Goal: Task Accomplishment & Management: Use online tool/utility

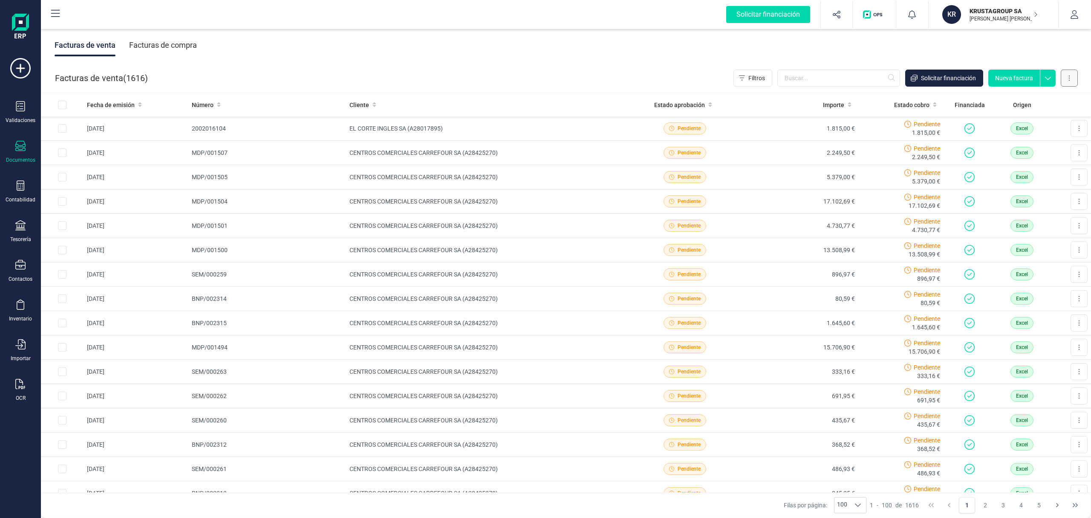
click at [1071, 78] on button at bounding box center [1069, 77] width 17 height 17
click at [1012, 118] on span "Carga masiva (Excel)" at bounding box center [1018, 116] width 56 height 9
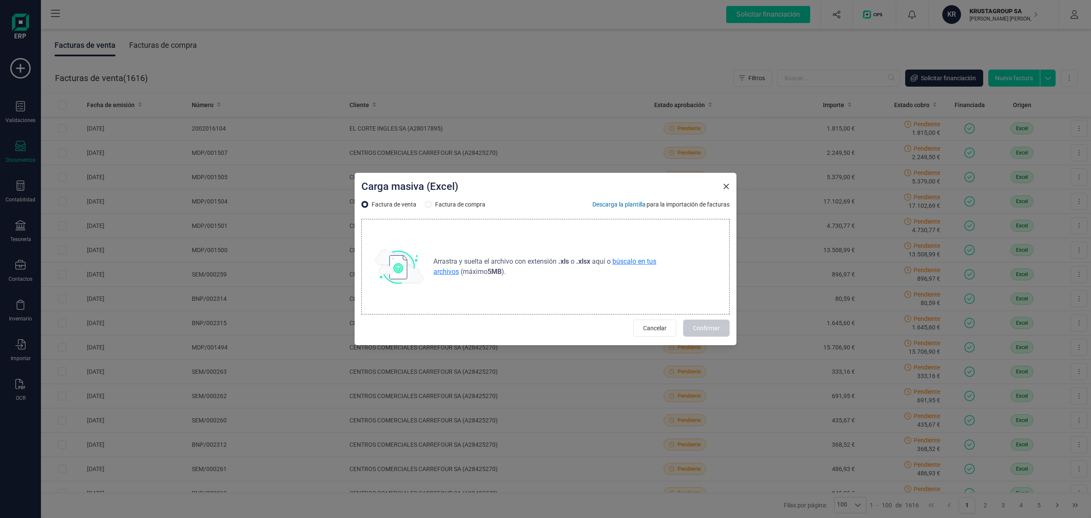
click at [630, 263] on span "búscalo en tus archivos" at bounding box center [545, 266] width 223 height 18
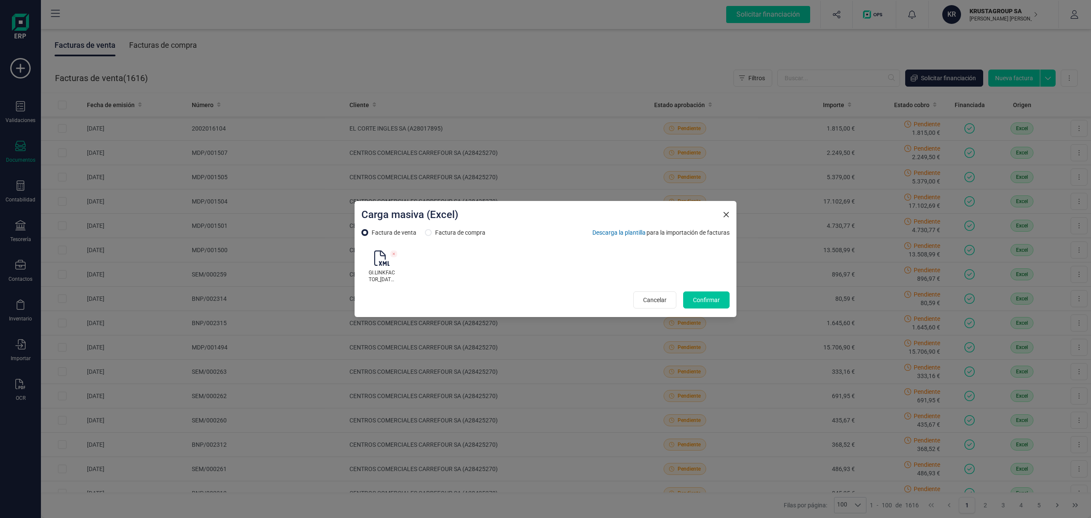
click at [704, 300] on span "Confirmar" at bounding box center [706, 299] width 27 height 9
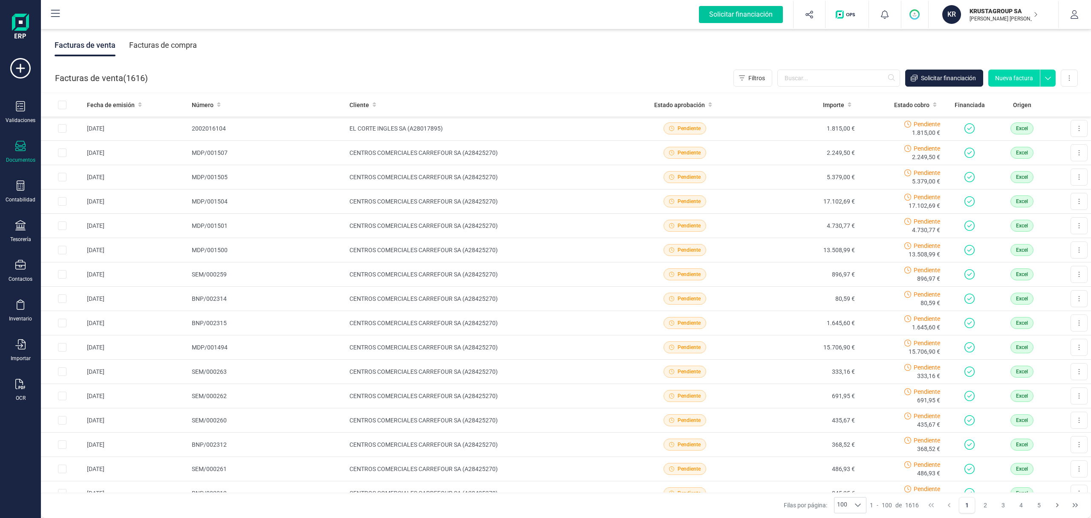
click at [740, 16] on div "Solicitar financiación" at bounding box center [741, 14] width 84 height 17
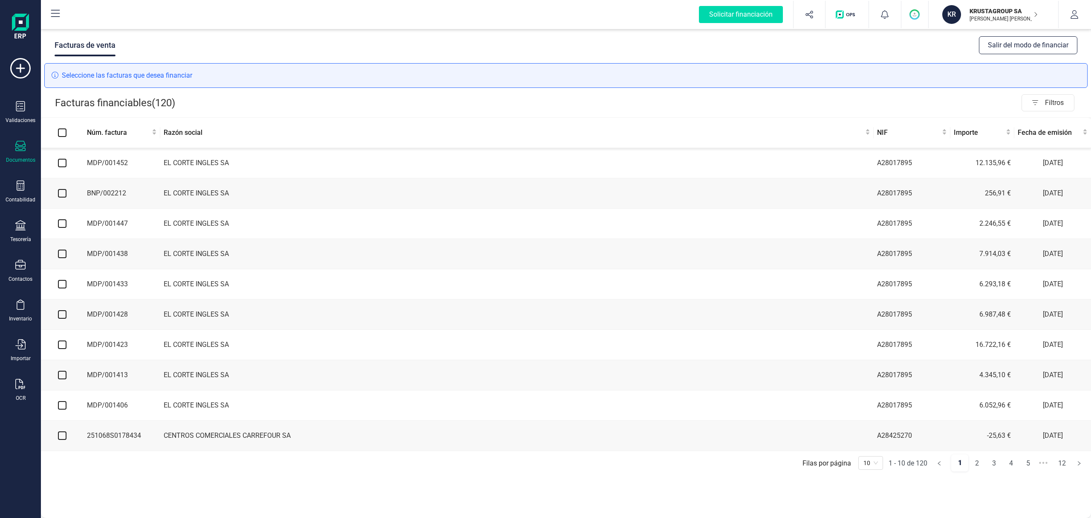
click at [62, 163] on input "checkbox" at bounding box center [62, 163] width 9 height 9
checkbox input "true"
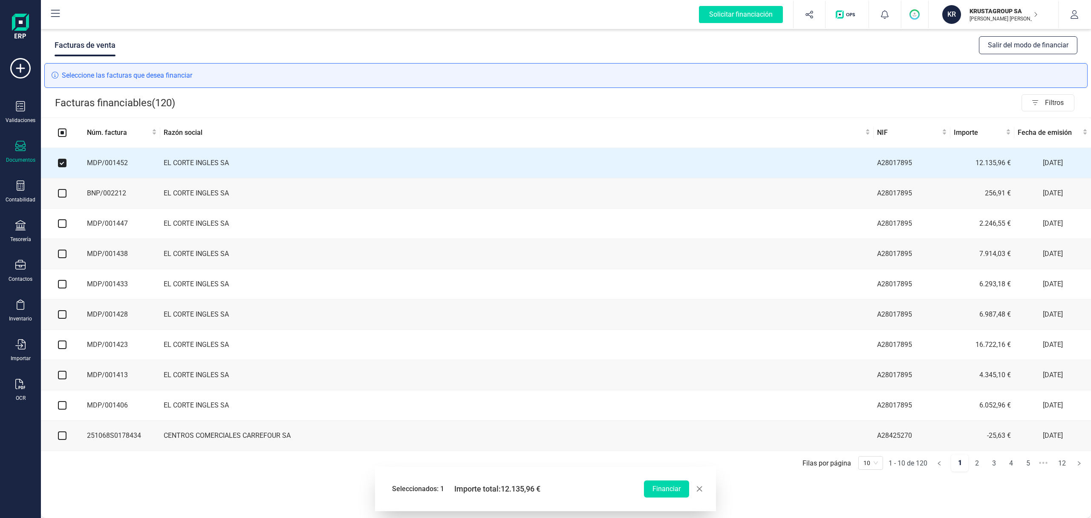
click at [62, 195] on input "checkbox" at bounding box center [62, 193] width 9 height 9
checkbox input "true"
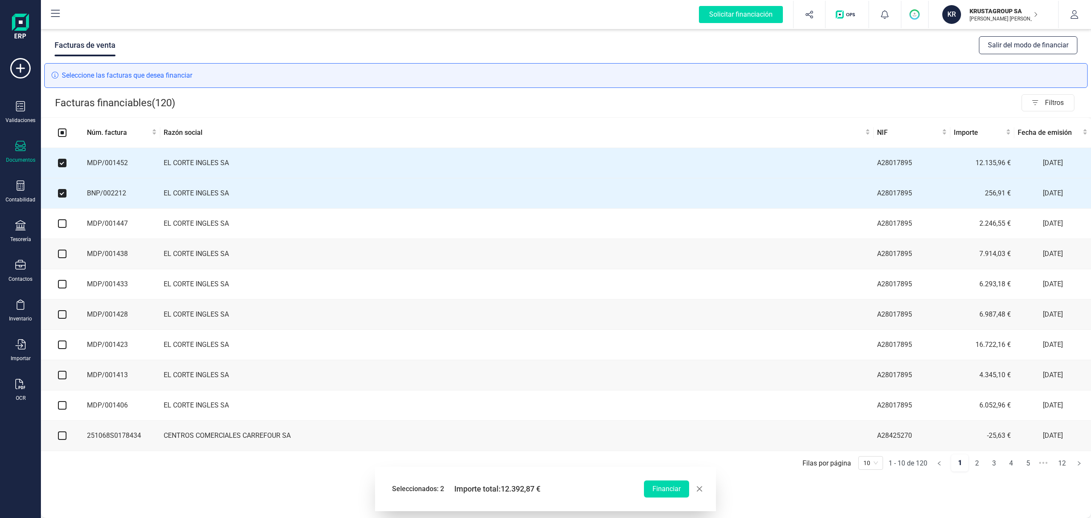
click at [63, 228] on input "checkbox" at bounding box center [62, 223] width 9 height 9
checkbox input "true"
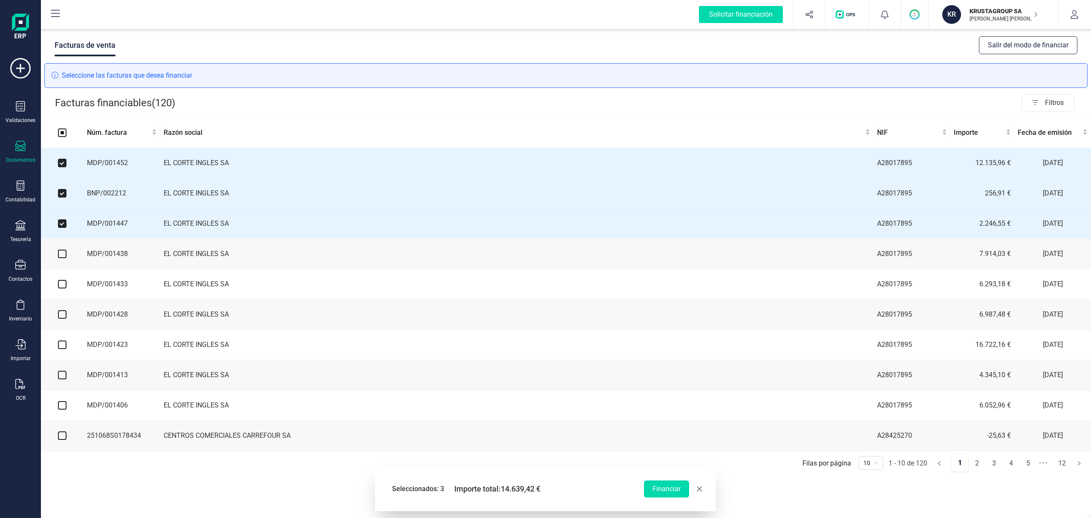
click at [61, 257] on input "checkbox" at bounding box center [62, 253] width 9 height 9
checkbox input "true"
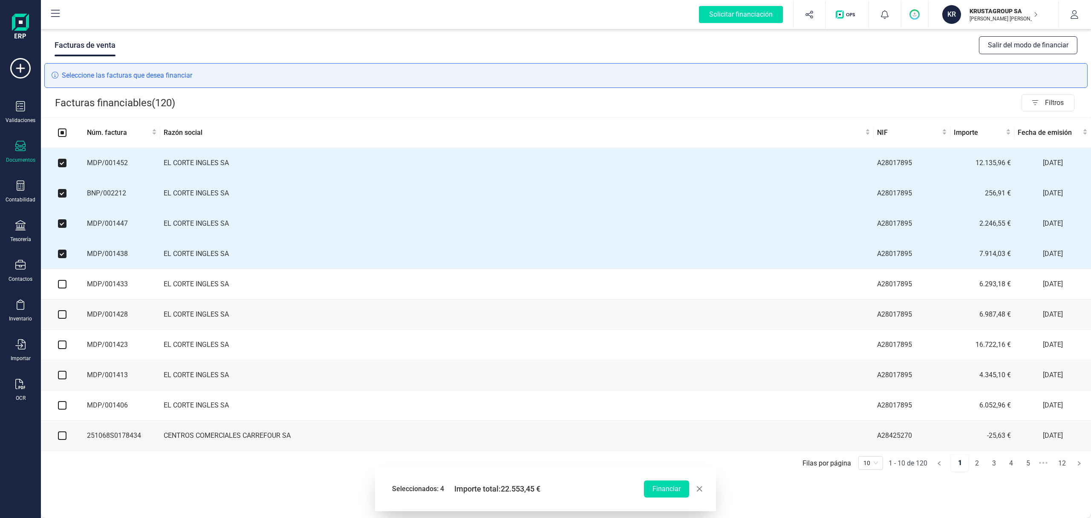
click at [61, 288] on input "checkbox" at bounding box center [62, 284] width 9 height 9
checkbox input "true"
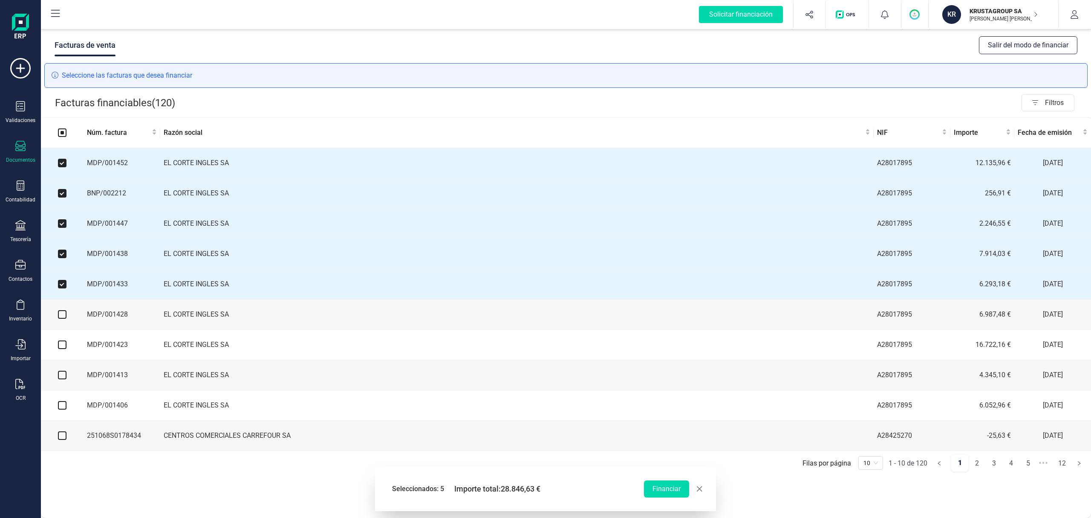
click at [61, 316] on input "checkbox" at bounding box center [62, 314] width 9 height 9
checkbox input "true"
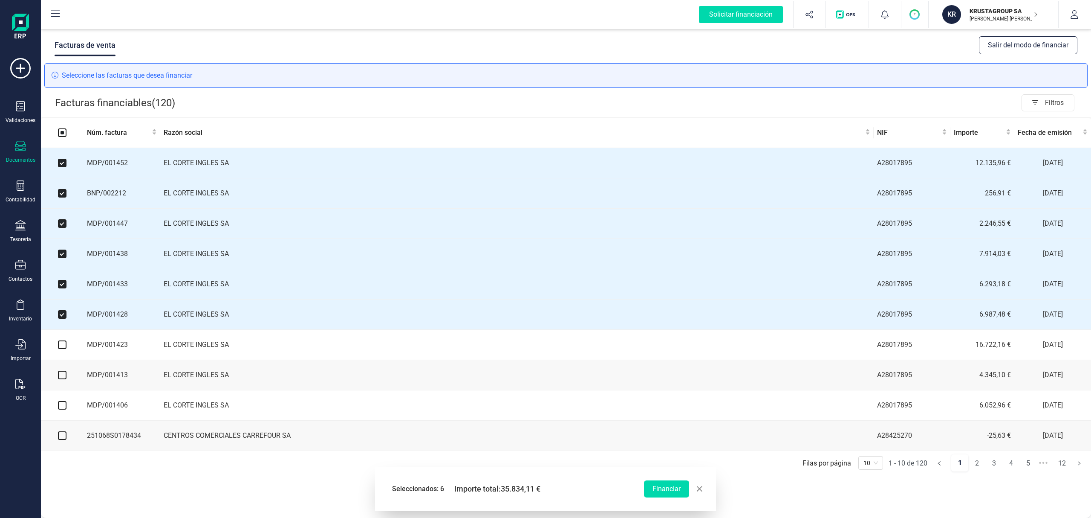
click at [61, 349] on input "checkbox" at bounding box center [62, 344] width 9 height 9
checkbox input "true"
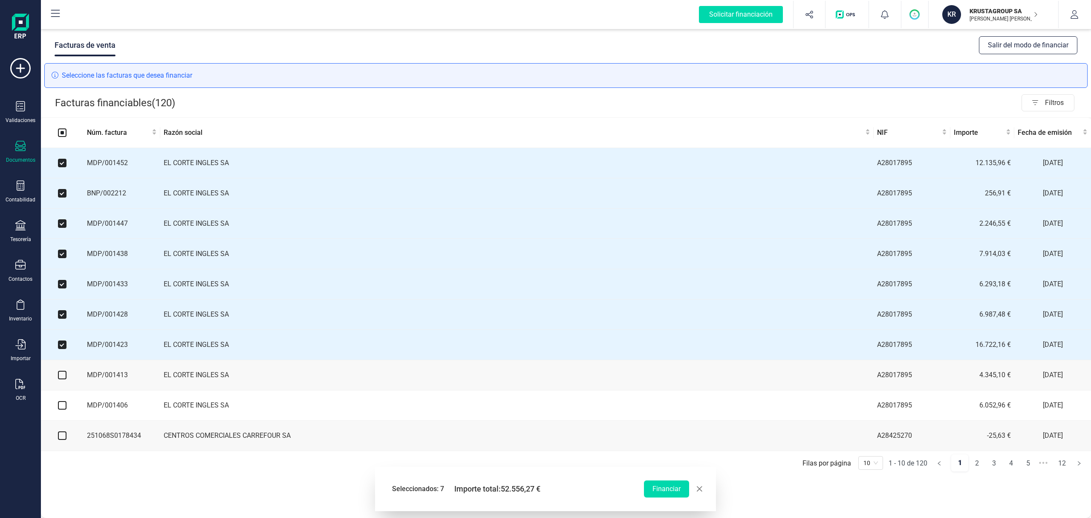
click at [62, 379] on input "checkbox" at bounding box center [62, 374] width 9 height 9
checkbox input "true"
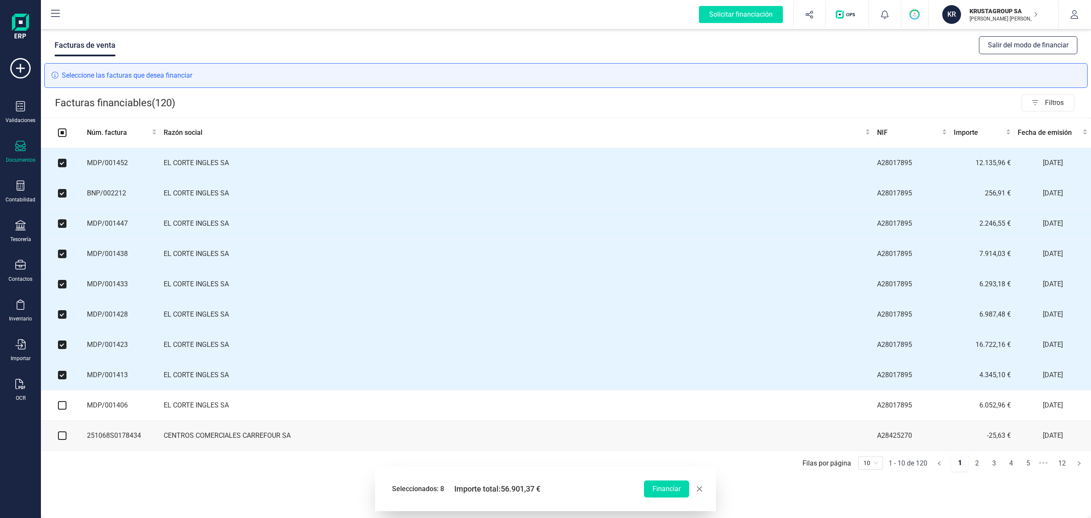
click at [61, 408] on input "checkbox" at bounding box center [62, 405] width 9 height 9
checkbox input "true"
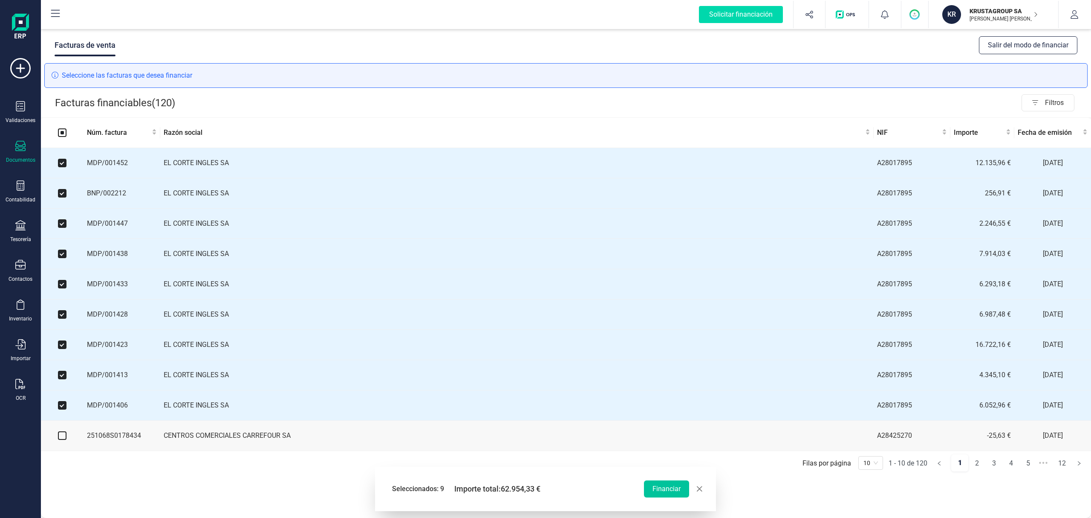
click at [671, 491] on button "Financiar" at bounding box center [666, 488] width 45 height 17
